Goal: Task Accomplishment & Management: Complete application form

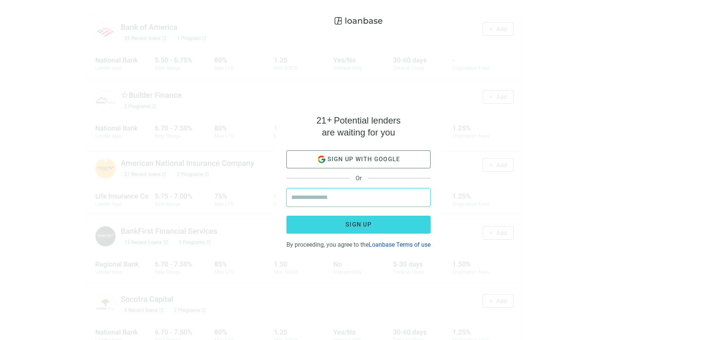
click at [310, 189] on input "email" at bounding box center [358, 198] width 134 height 18
type input "**********"
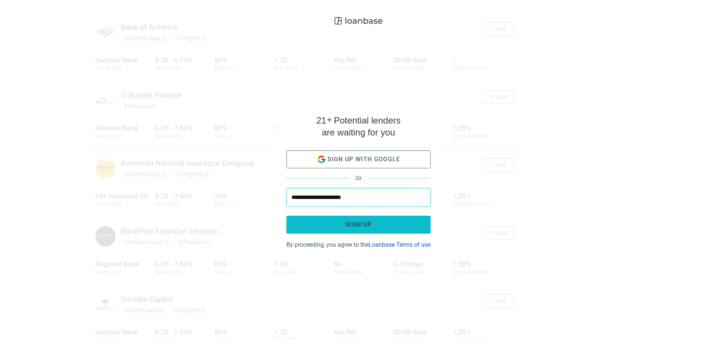
click at [343, 217] on button "Sign up" at bounding box center [359, 225] width 144 height 18
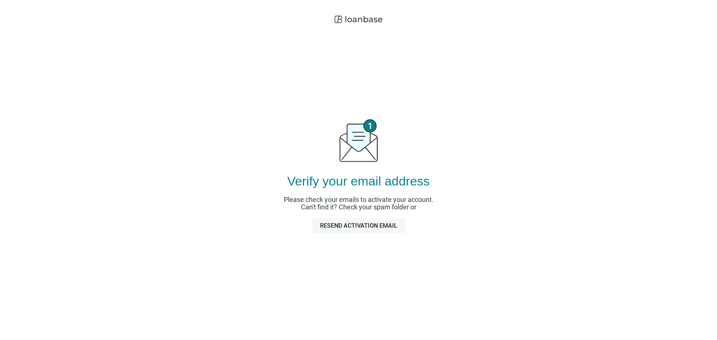
click at [358, 224] on span "Resend activation email" at bounding box center [358, 225] width 77 height 7
drag, startPoint x: 326, startPoint y: 85, endPoint x: 325, endPoint y: 80, distance: 4.7
click at [326, 84] on div "Verify your email address Please check your emails to activate your account. Ca…" at bounding box center [358, 174] width 187 height 294
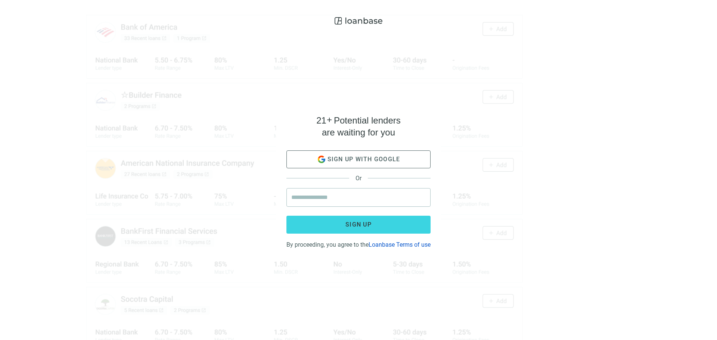
click at [527, 206] on div "21 + Potential lenders are waiting for you Sign up with google Or Sign up By pr…" at bounding box center [358, 170] width 717 height 340
drag, startPoint x: 342, startPoint y: 7, endPoint x: 246, endPoint y: 14, distance: 96.2
click at [343, 8] on div "21 + Potential lenders are waiting for you Sign up with google Or Sign up By pr…" at bounding box center [358, 170] width 717 height 340
